Goal: Task Accomplishment & Management: Manage account settings

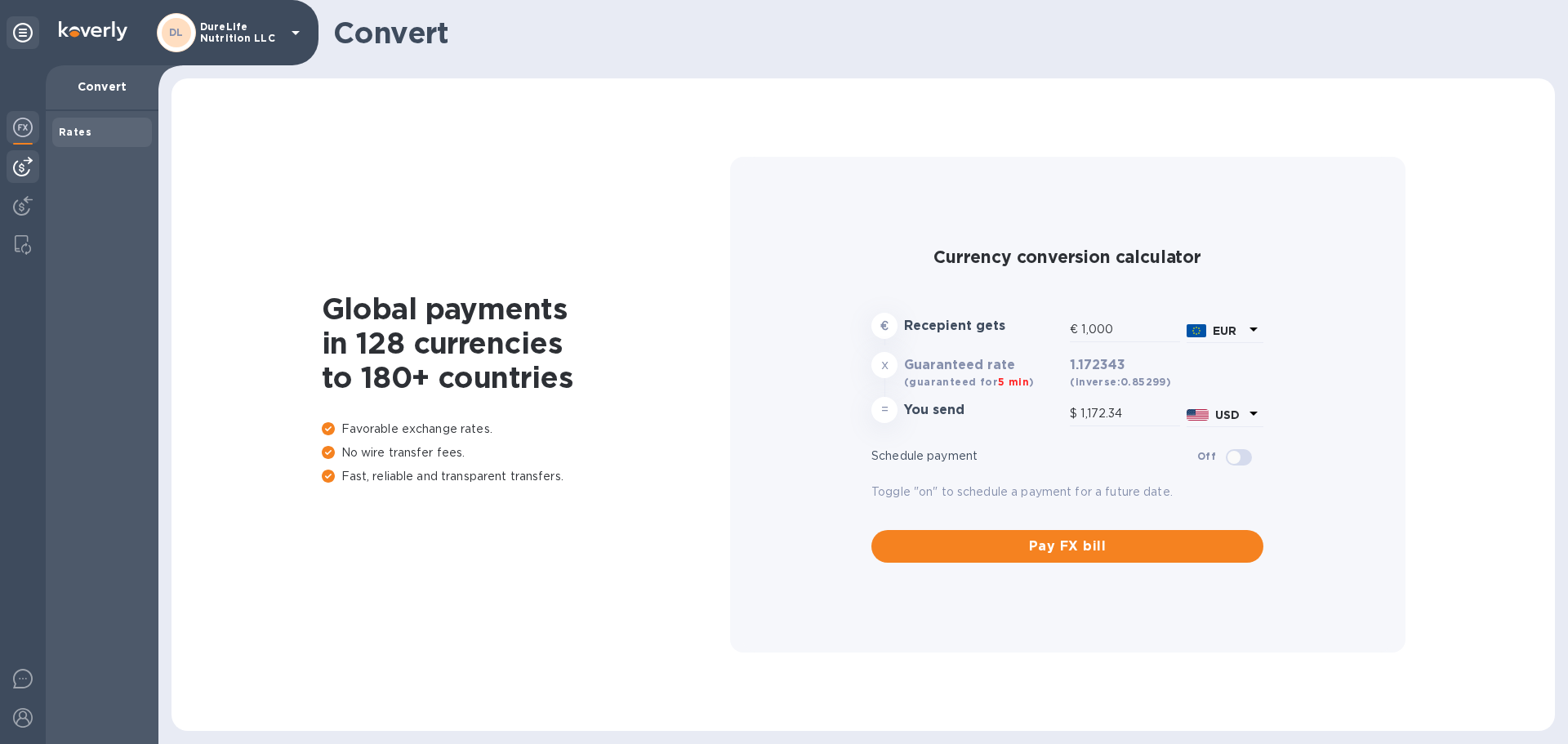
click at [28, 163] on img at bounding box center [23, 166] width 20 height 20
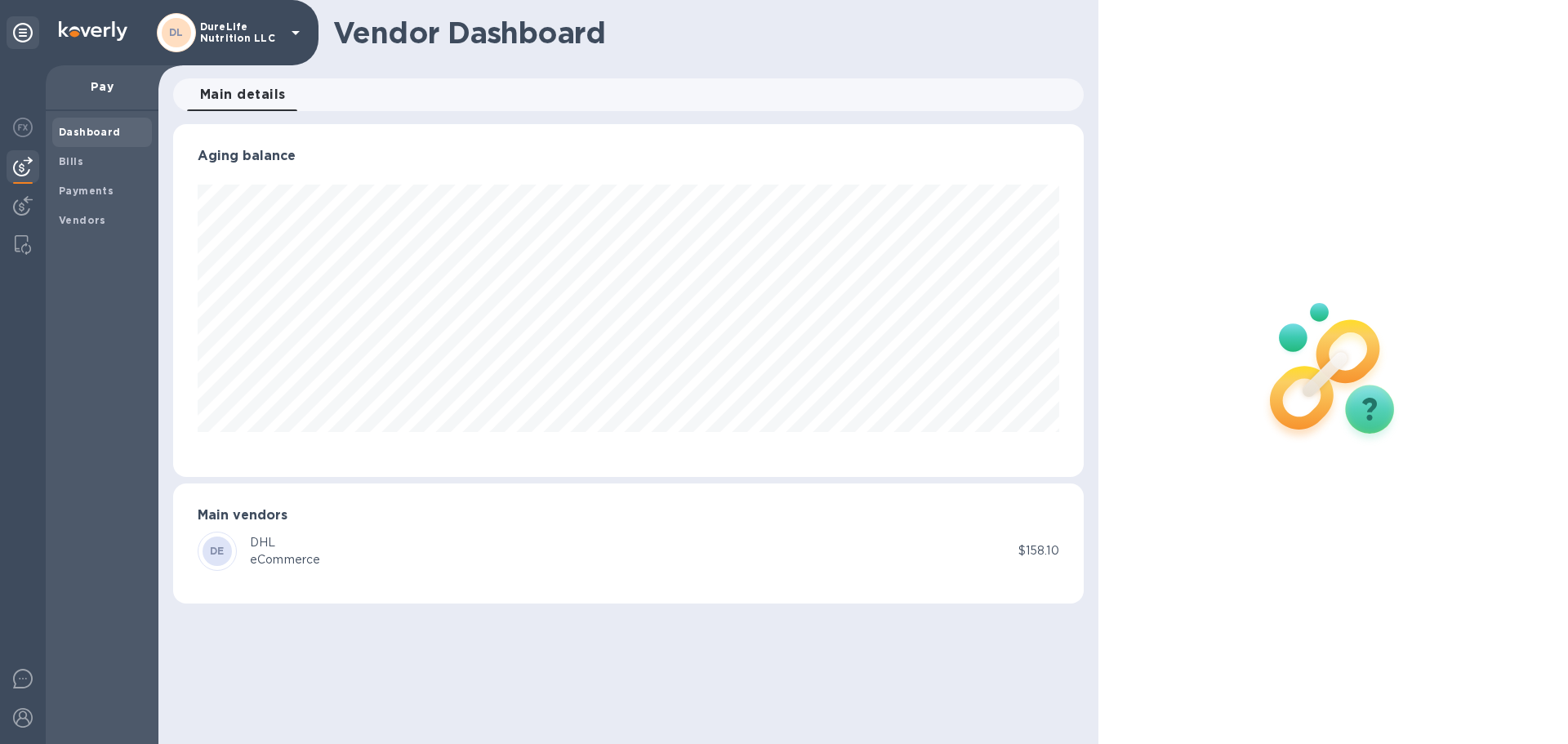
scroll to position [353, 909]
click at [103, 162] on span "Bills" at bounding box center [102, 161] width 86 height 16
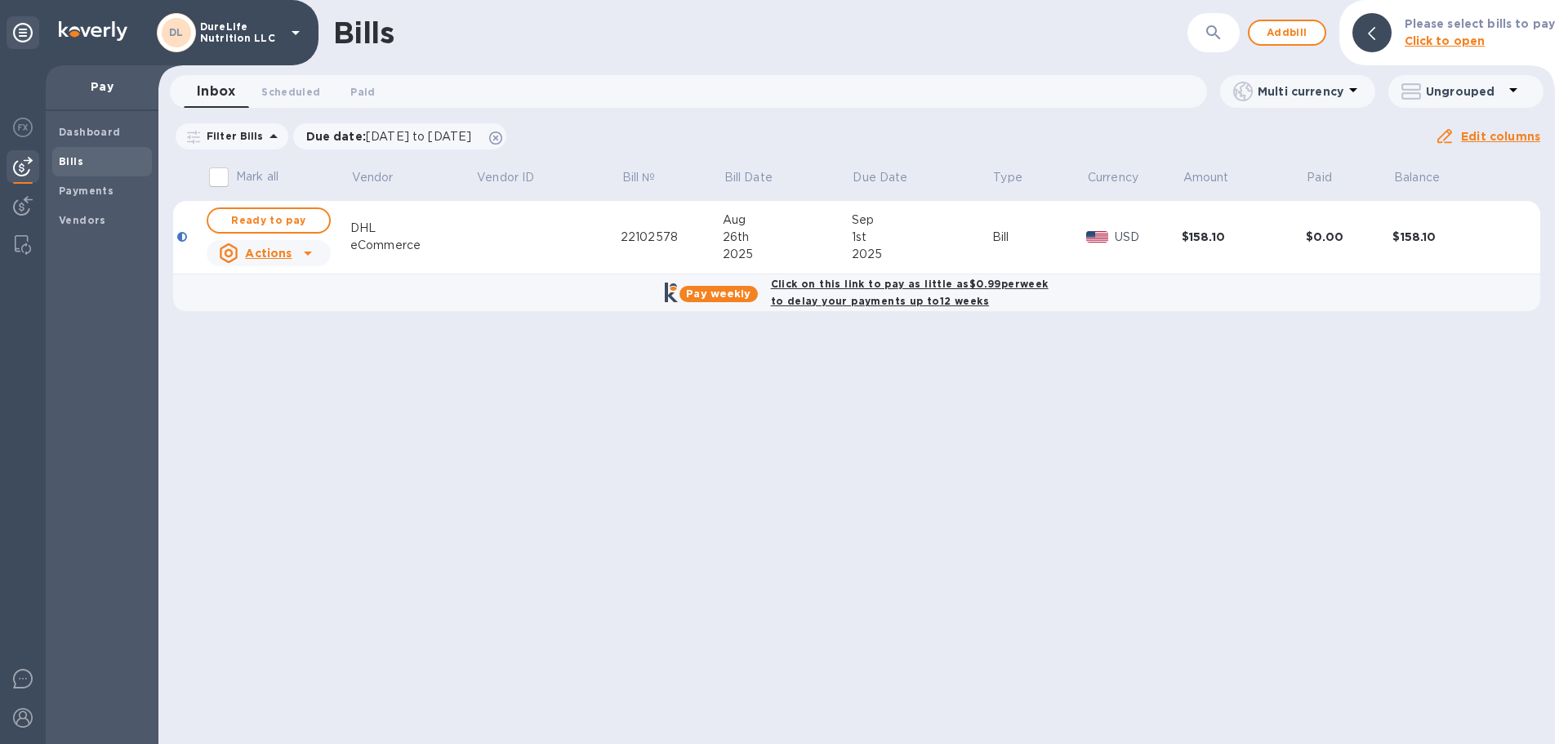
click at [924, 285] on b "Click on this link to pay as little as $0.99 per week to delay your payments up…" at bounding box center [910, 292] width 278 height 29
checkbox input "true"
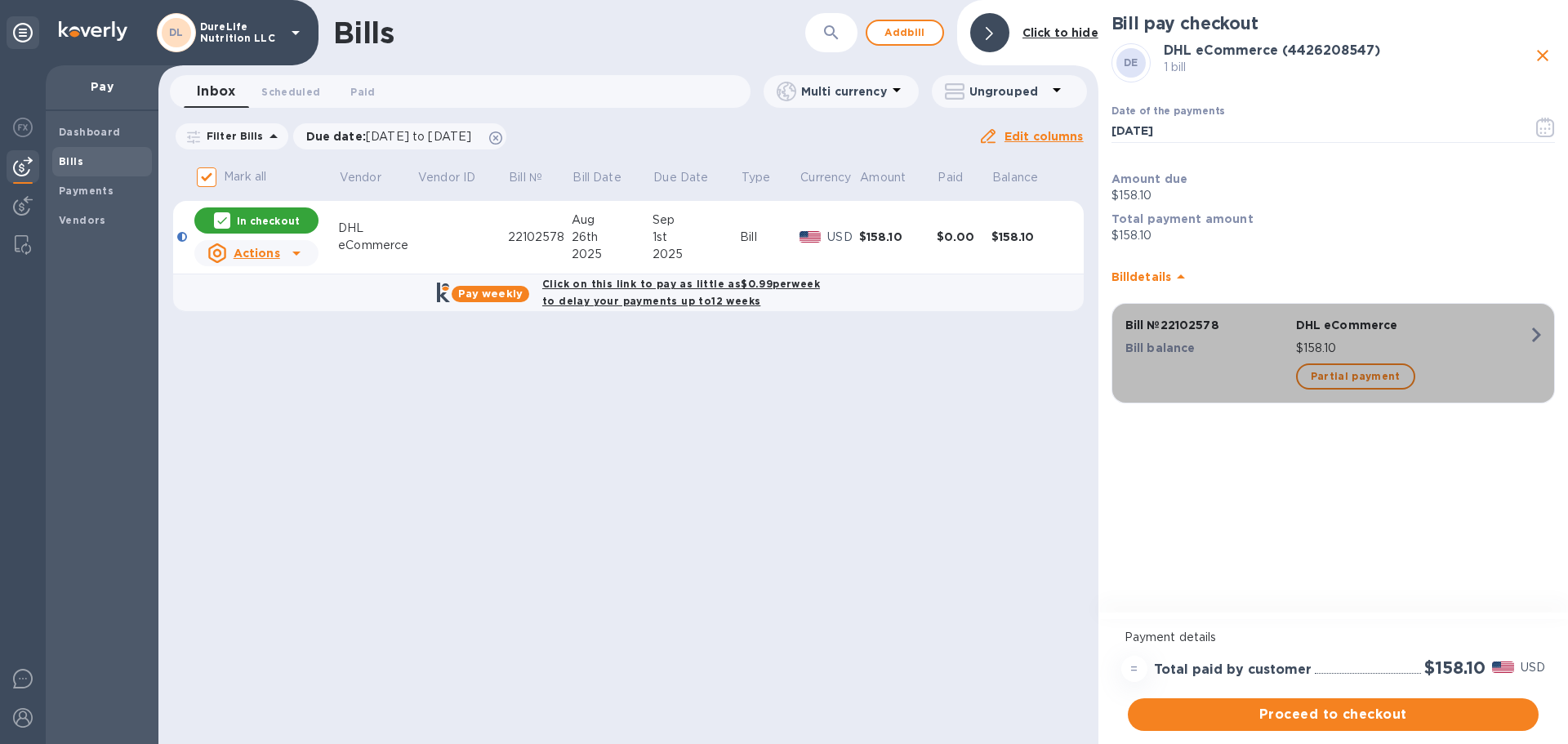
click at [1533, 333] on icon "button" at bounding box center [1535, 334] width 29 height 29
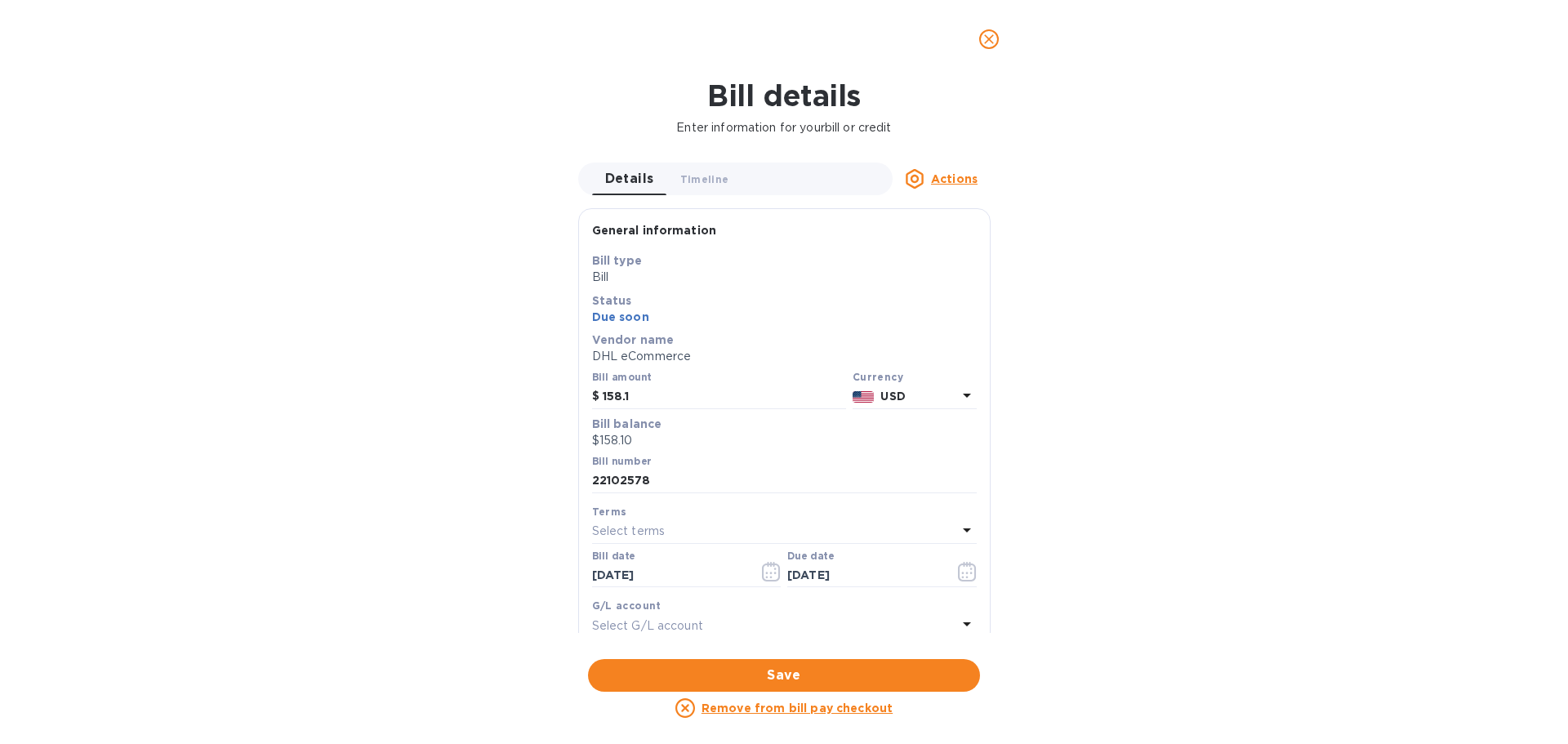
click at [964, 178] on u "Actions" at bounding box center [955, 178] width 47 height 13
click at [1148, 245] on div at bounding box center [784, 372] width 1568 height 744
click at [707, 184] on span "Timeline 0" at bounding box center [705, 179] width 49 height 17
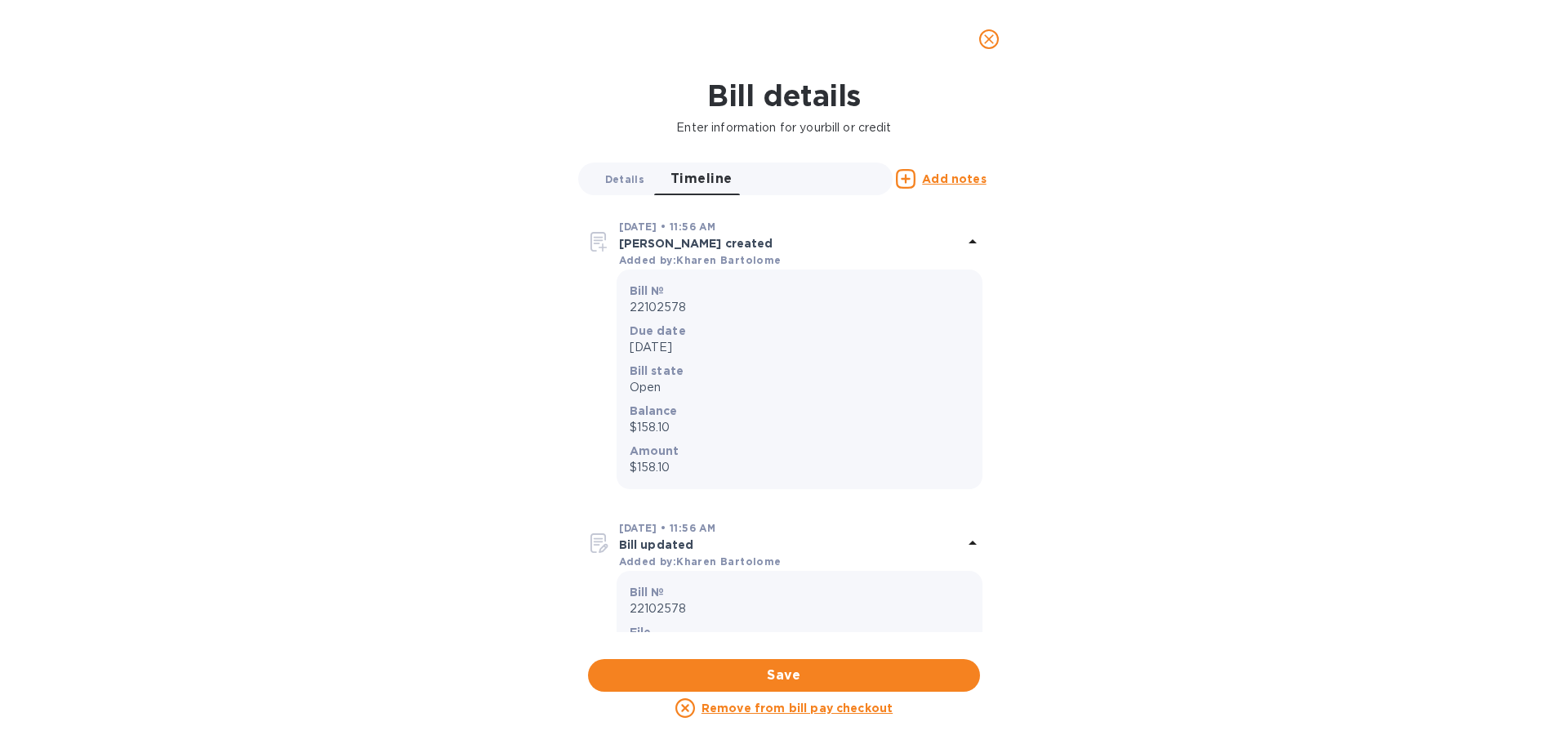
click at [616, 183] on span "Details 0" at bounding box center [625, 179] width 39 height 17
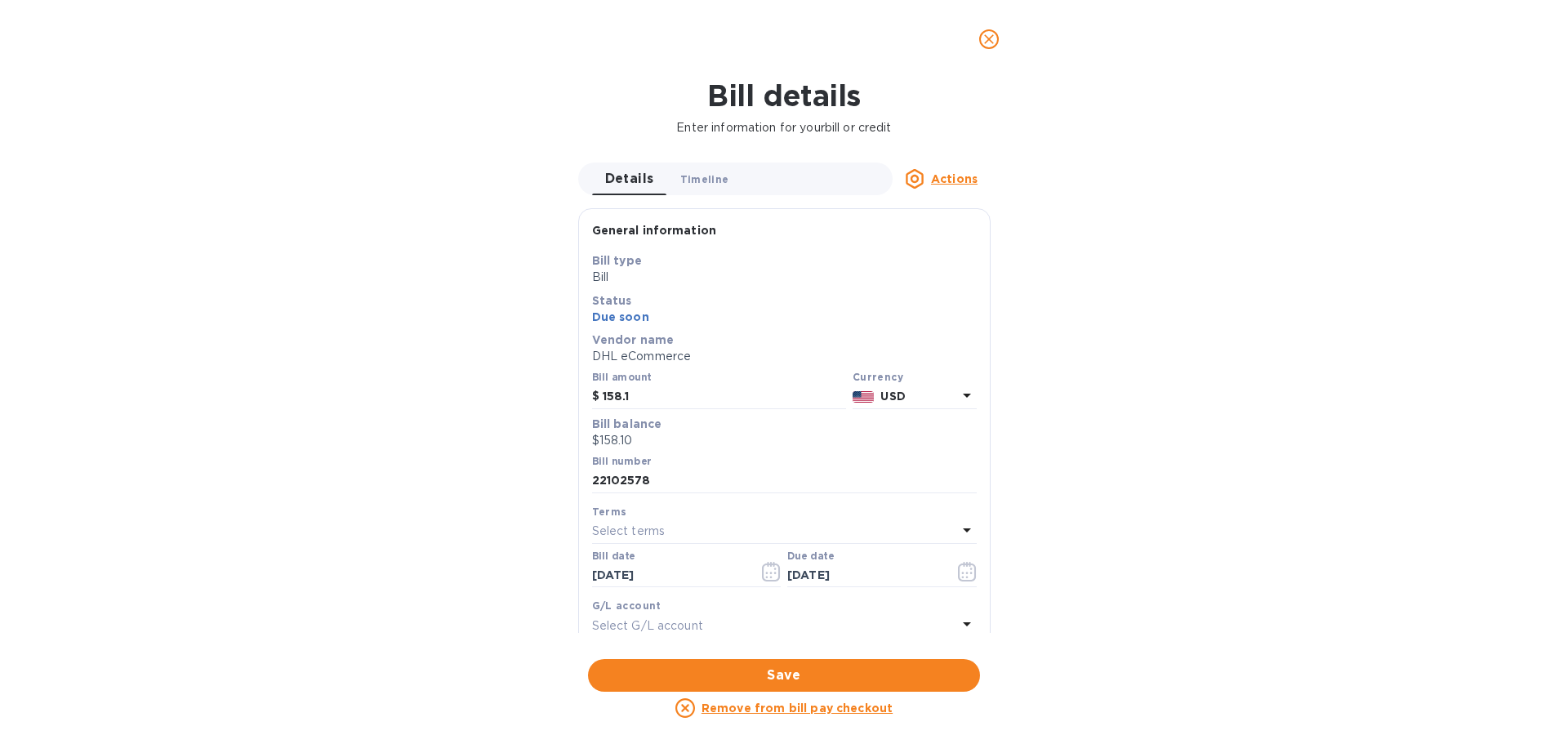
click at [710, 187] on span "Timeline 0" at bounding box center [705, 179] width 49 height 17
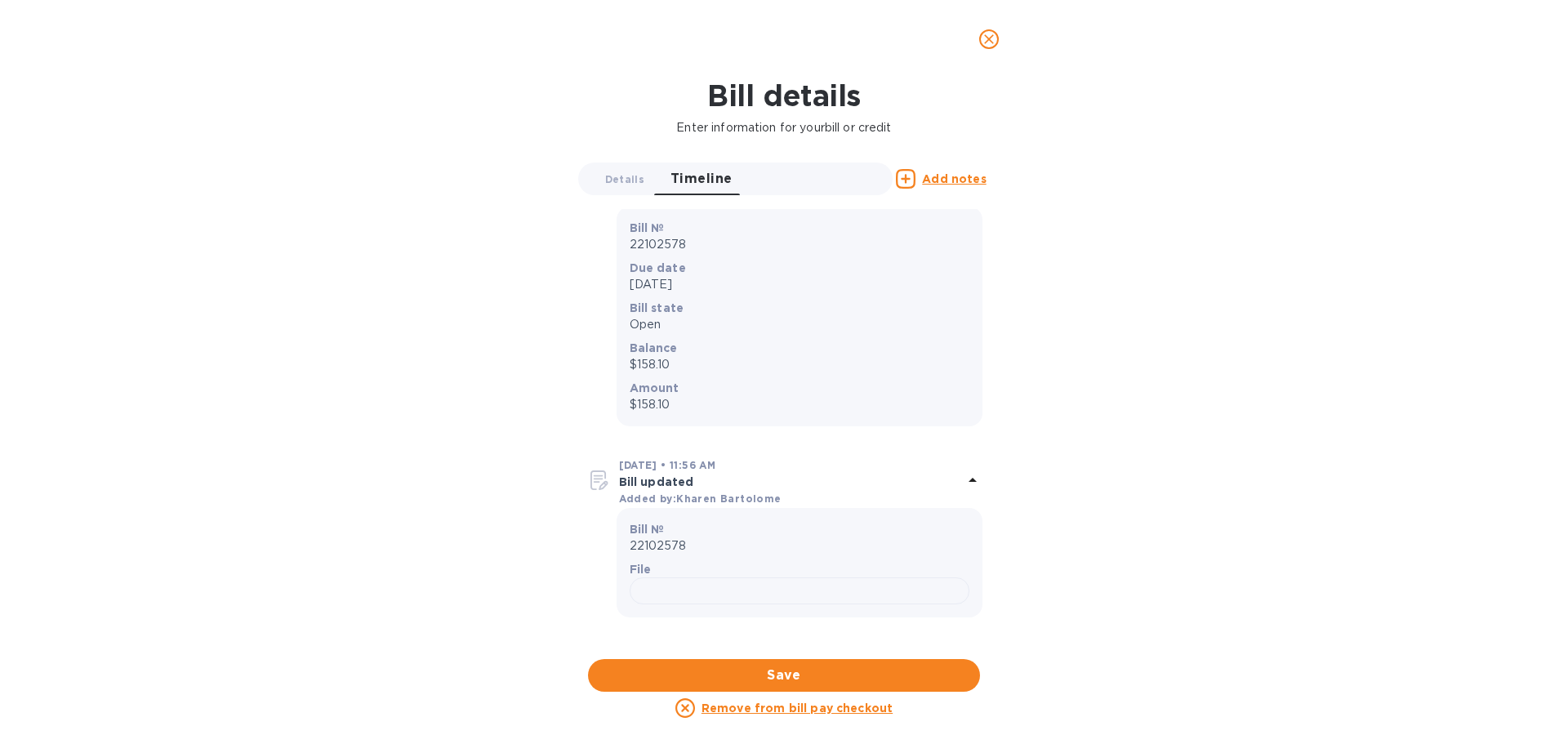
scroll to position [471, 0]
click at [629, 184] on span "Details 0" at bounding box center [625, 179] width 39 height 17
